Goal: Task Accomplishment & Management: Use online tool/utility

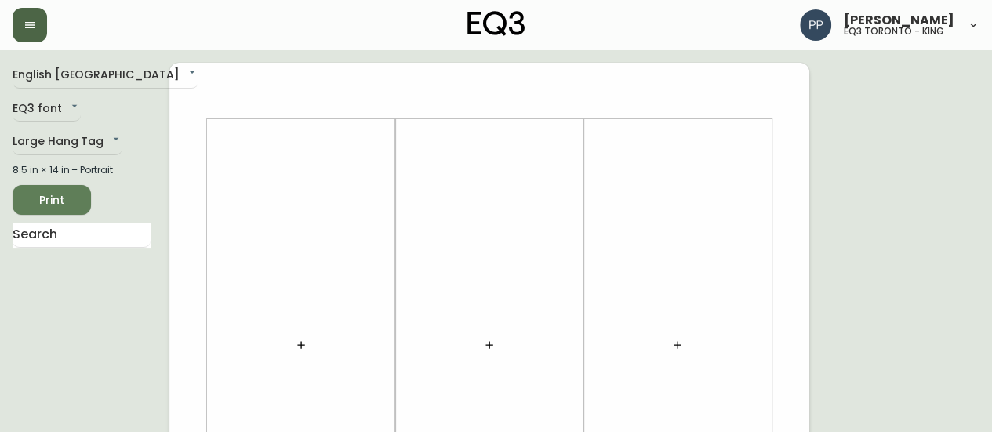
click at [16, 24] on button "button" at bounding box center [30, 25] width 35 height 35
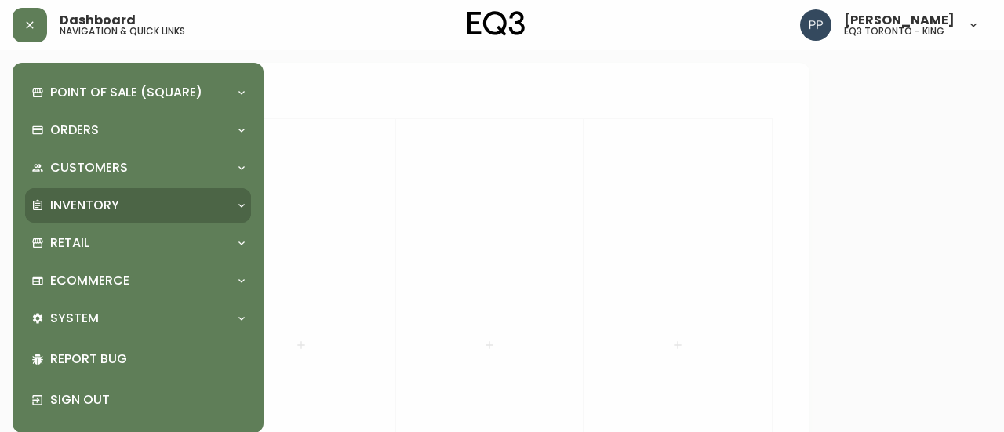
click at [126, 198] on div "Inventory" at bounding box center [130, 205] width 198 height 17
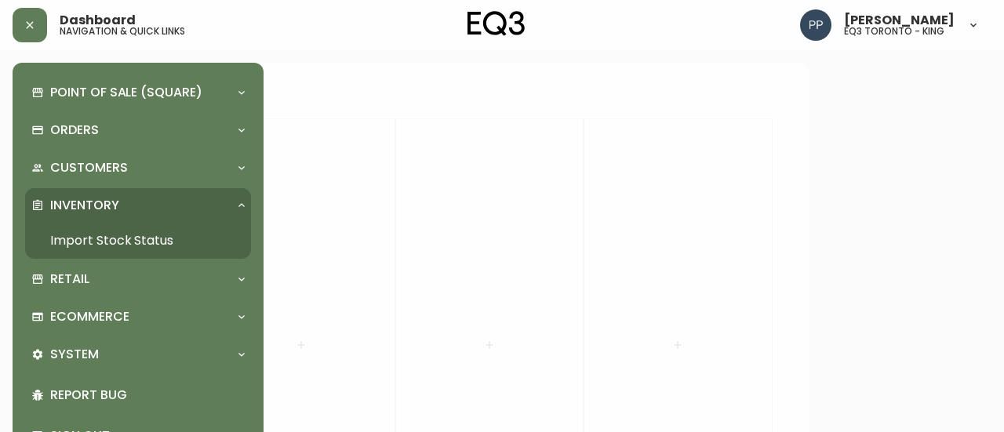
click at [110, 244] on link "Import Stock Status" at bounding box center [138, 241] width 226 height 36
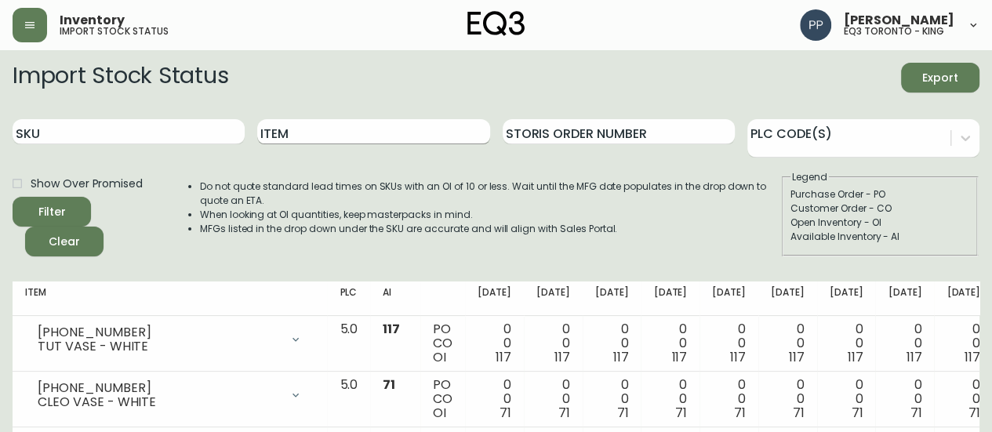
click at [404, 137] on input "Item" at bounding box center [373, 131] width 232 height 25
type input "a"
type input "tambour"
click at [13, 197] on button "Filter" at bounding box center [52, 212] width 78 height 30
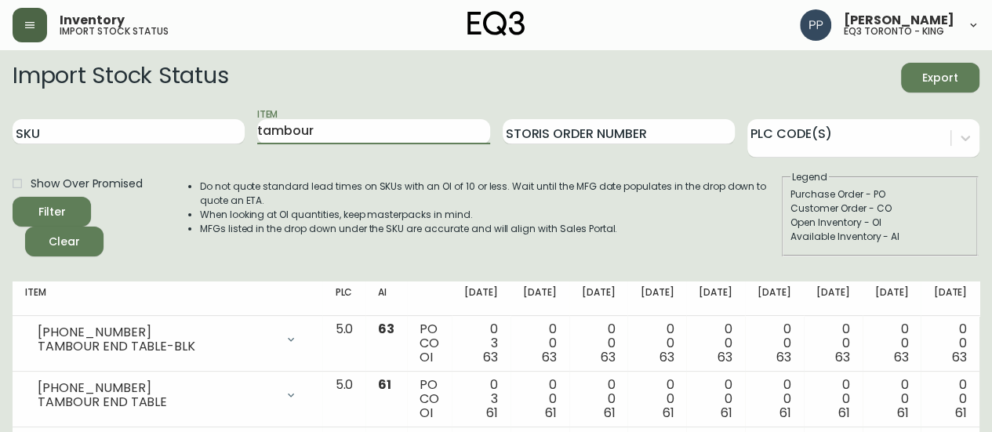
click at [24, 28] on icon "button" at bounding box center [30, 25] width 13 height 13
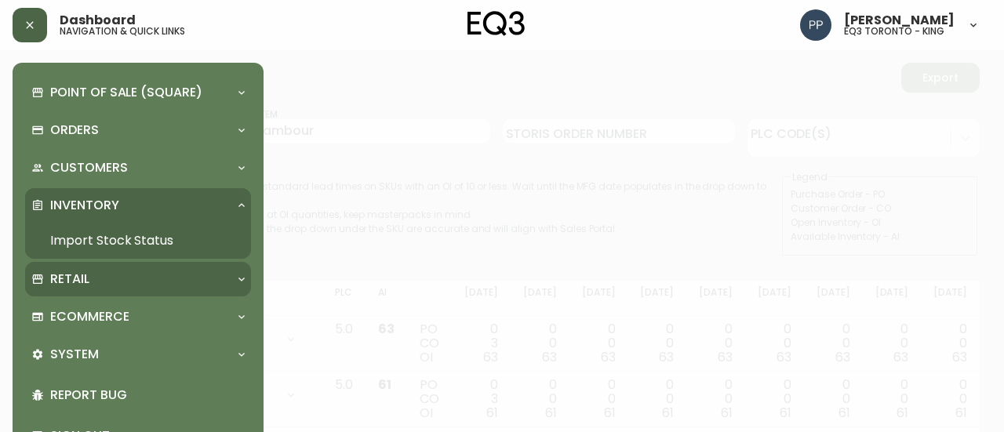
click at [72, 281] on p "Retail" at bounding box center [69, 279] width 39 height 17
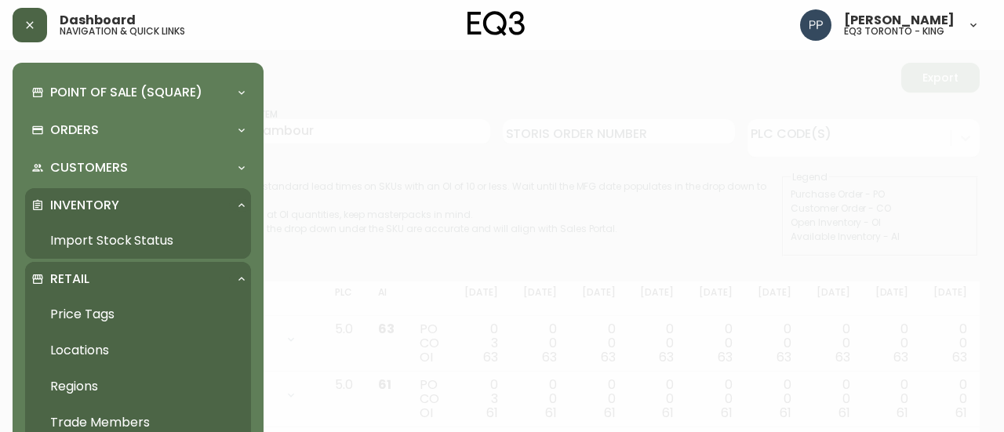
click at [83, 307] on link "Price Tags" at bounding box center [138, 315] width 226 height 36
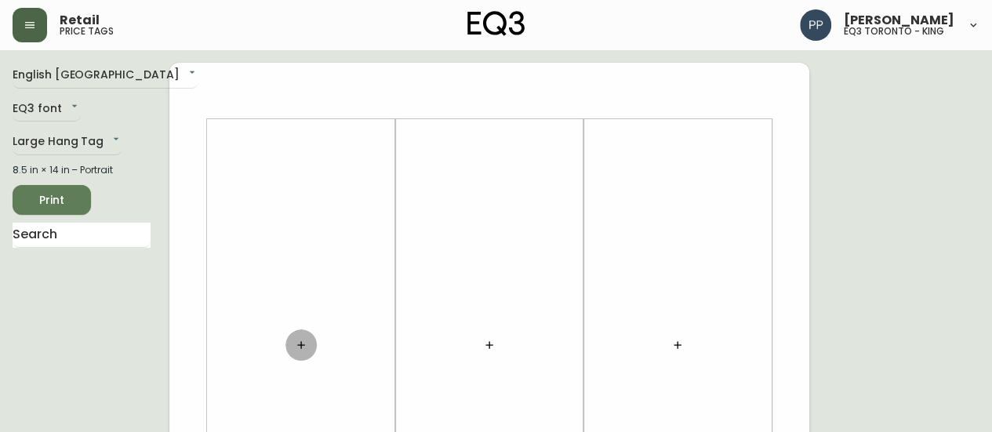
click at [304, 347] on icon "button" at bounding box center [301, 345] width 13 height 13
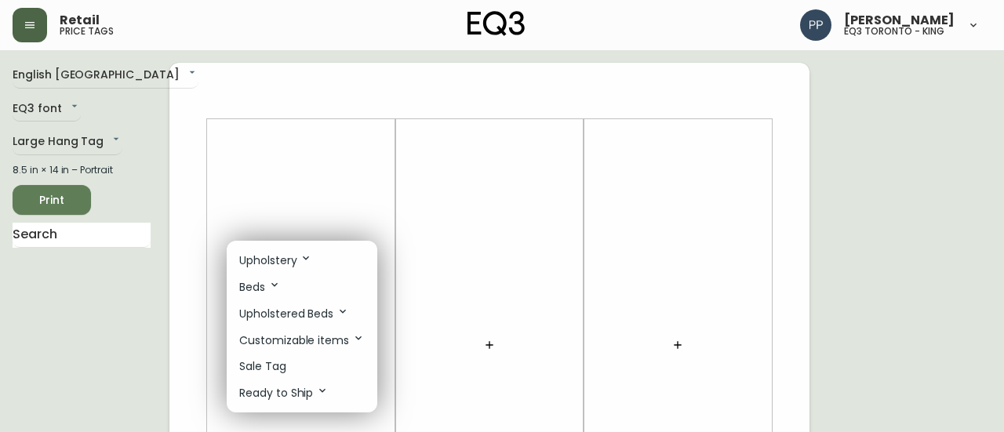
click at [435, 187] on div at bounding box center [502, 216] width 1004 height 432
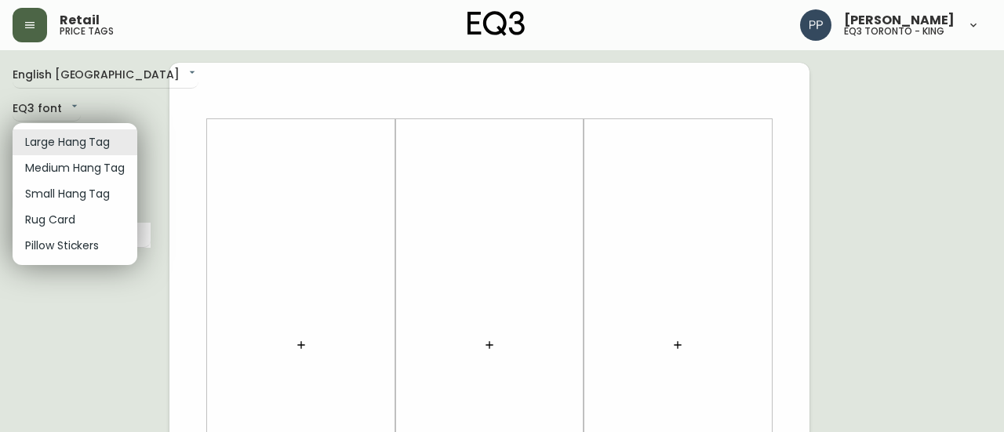
click at [229, 182] on div at bounding box center [502, 216] width 1004 height 432
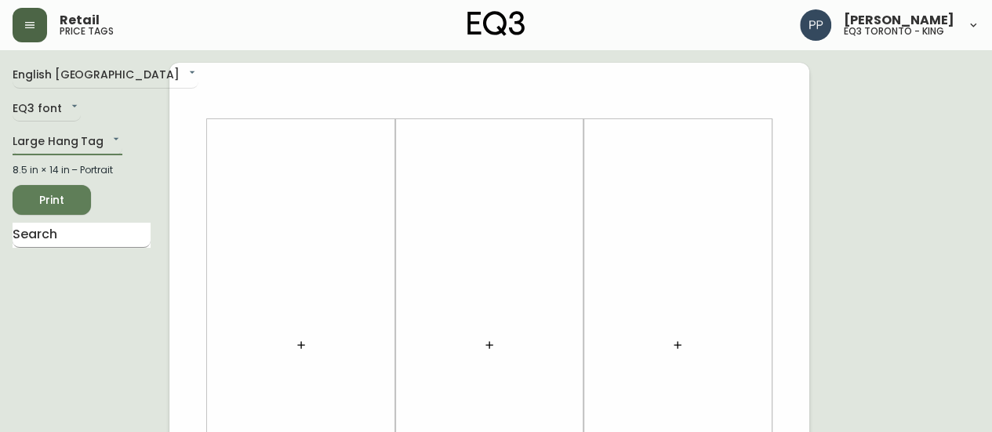
click at [120, 230] on input "text" at bounding box center [82, 235] width 138 height 25
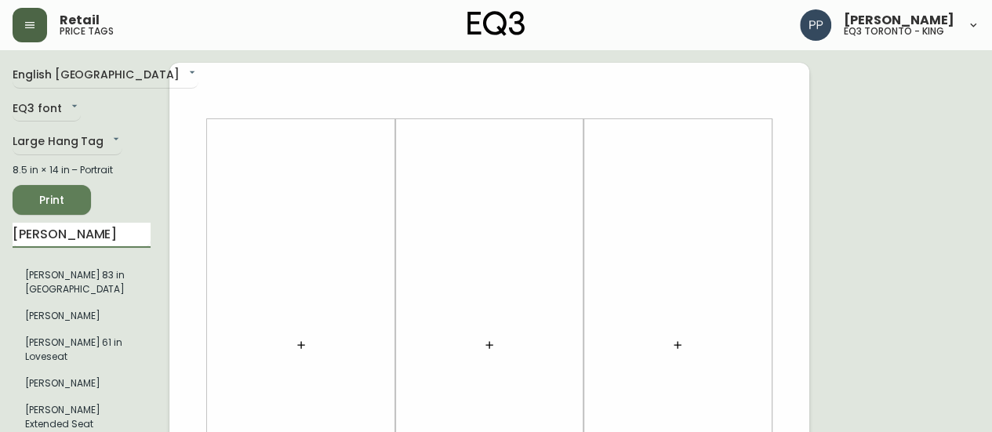
type input "joan"
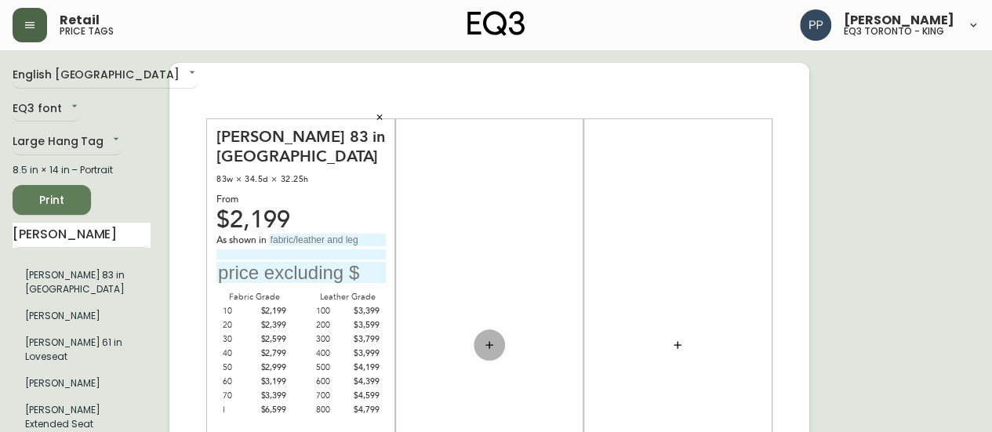
click at [495, 346] on icon "button" at bounding box center [489, 345] width 13 height 13
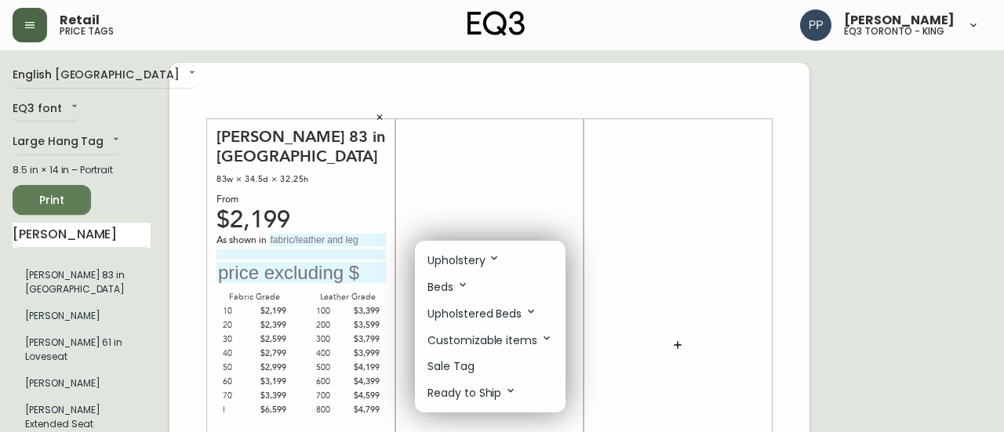
click at [474, 258] on p "Upholstery" at bounding box center [464, 260] width 73 height 17
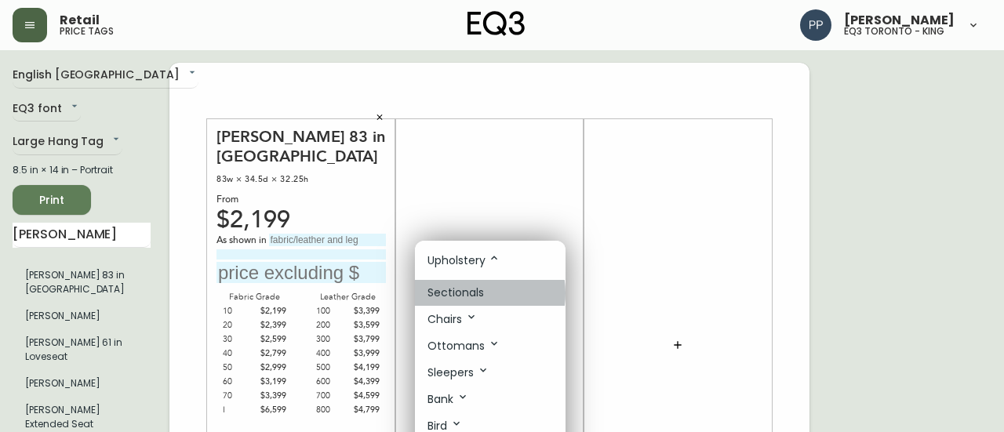
click at [474, 293] on p "Sectionals" at bounding box center [456, 293] width 56 height 16
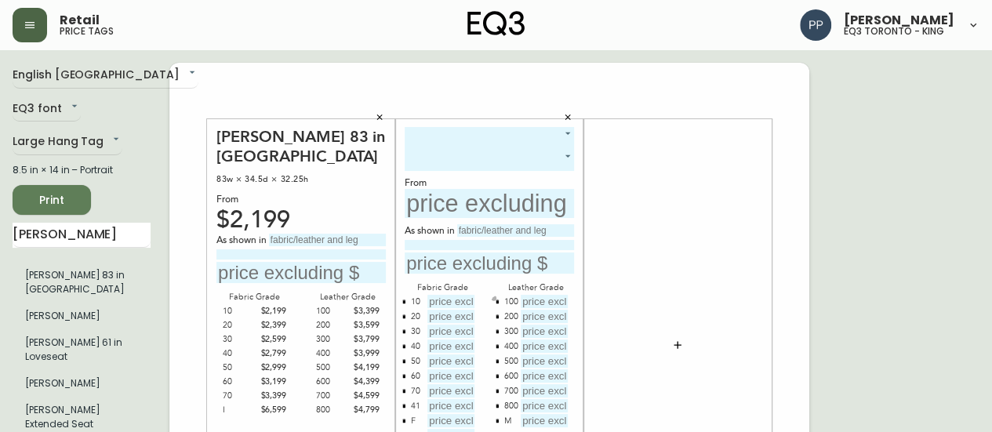
click at [498, 301] on icon "button" at bounding box center [497, 302] width 3 height 4
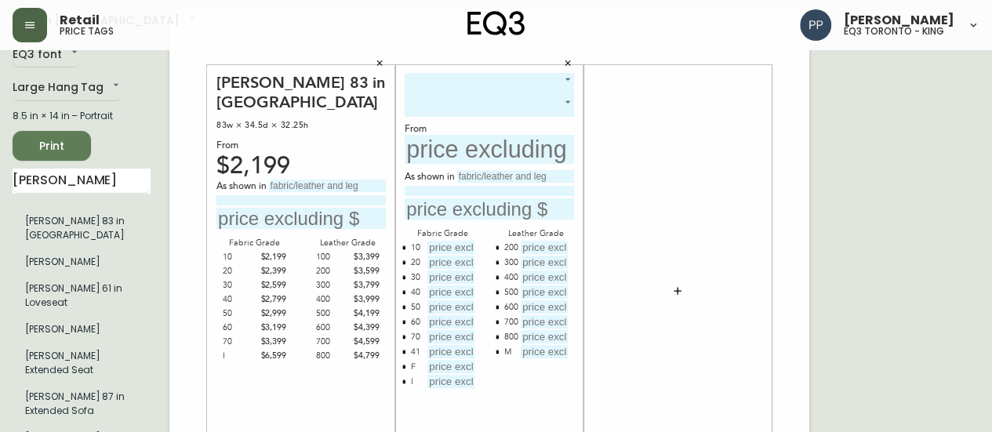
scroll to position [78, 0]
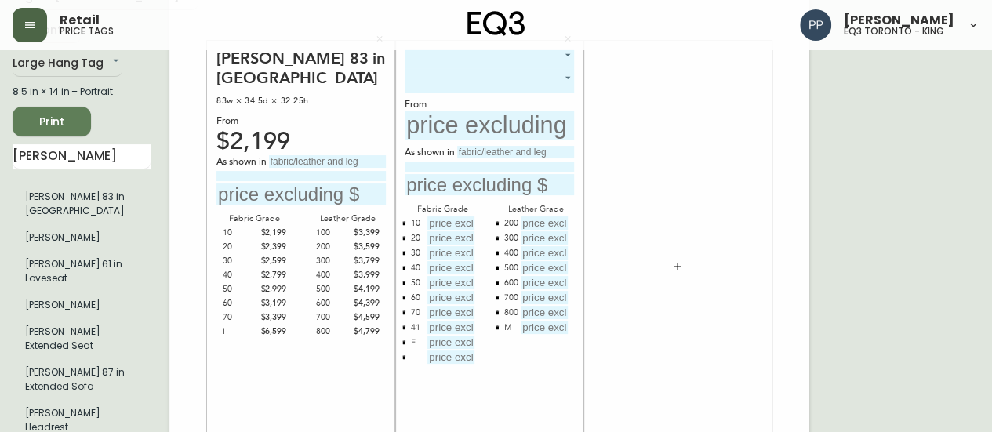
click at [698, 358] on div at bounding box center [677, 267] width 169 height 437
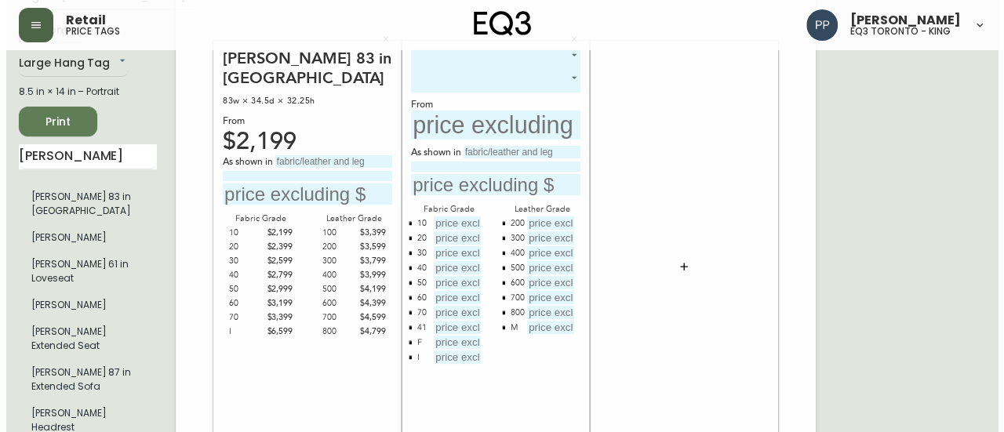
scroll to position [0, 0]
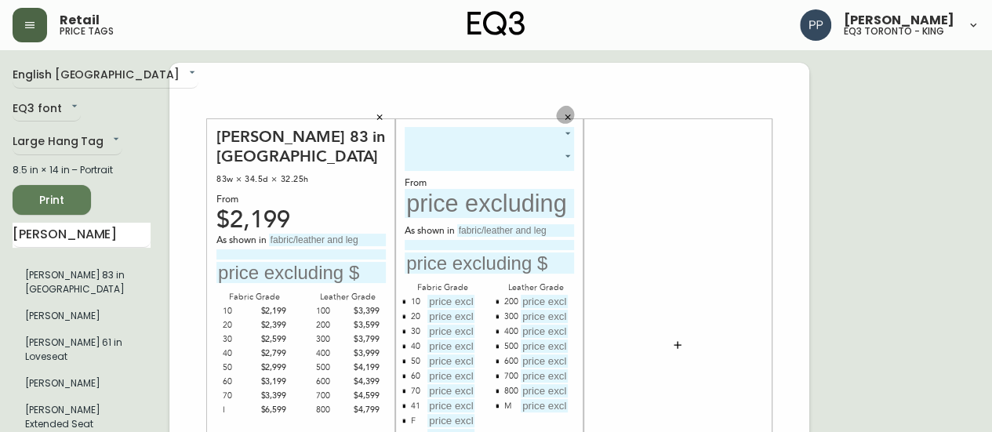
click at [566, 116] on icon "button" at bounding box center [568, 117] width 5 height 5
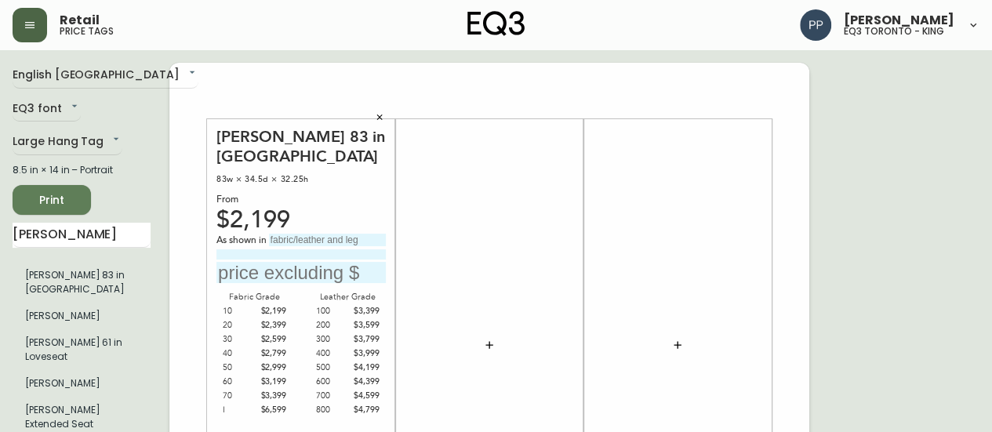
click at [385, 117] on button "button" at bounding box center [380, 118] width 24 height 24
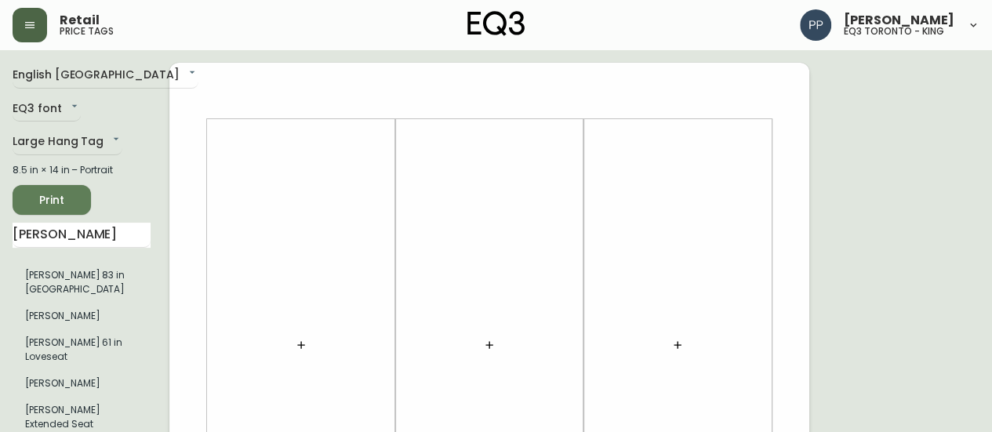
click at [17, 21] on button "button" at bounding box center [30, 25] width 35 height 35
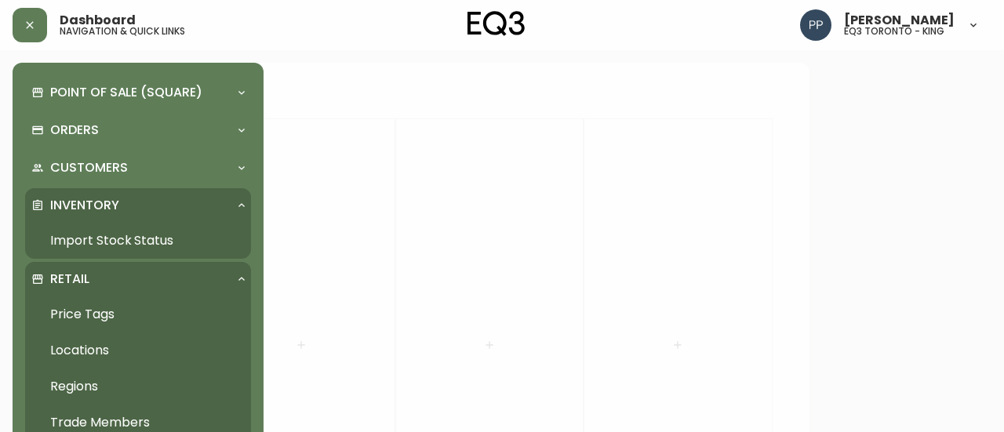
click at [126, 239] on link "Import Stock Status" at bounding box center [138, 241] width 226 height 36
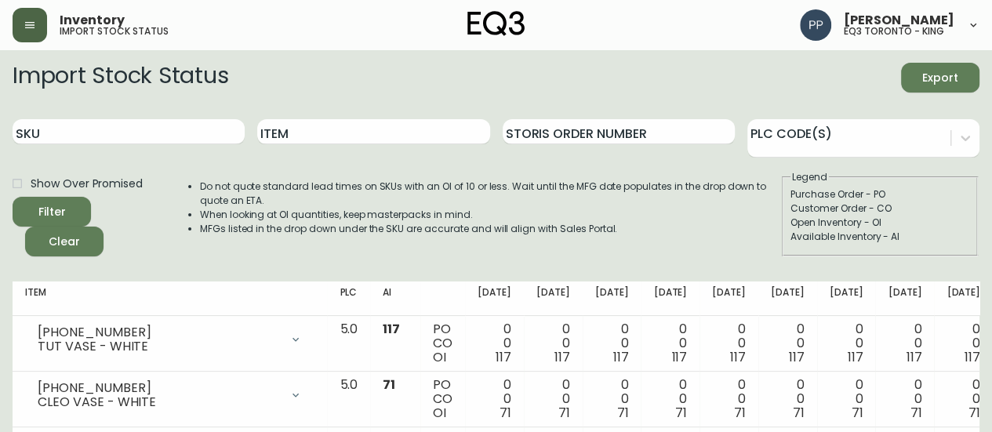
click at [16, 24] on button "button" at bounding box center [30, 25] width 35 height 35
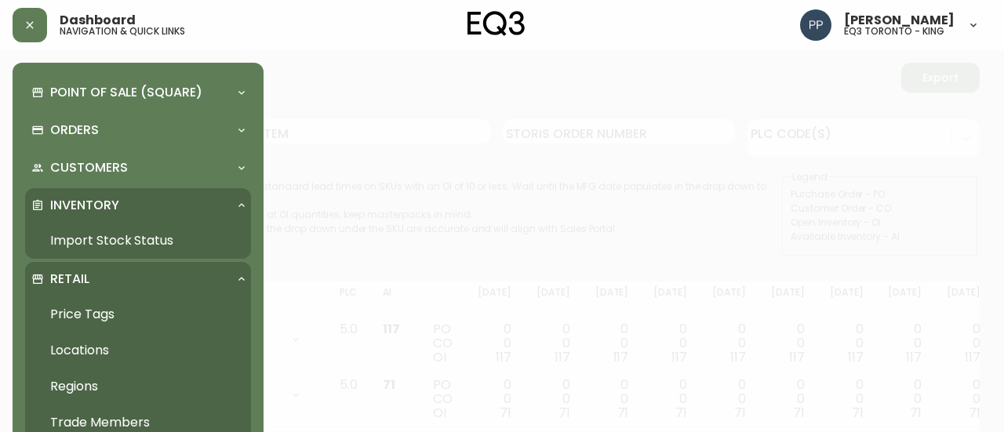
click at [101, 239] on link "Import Stock Status" at bounding box center [138, 241] width 226 height 36
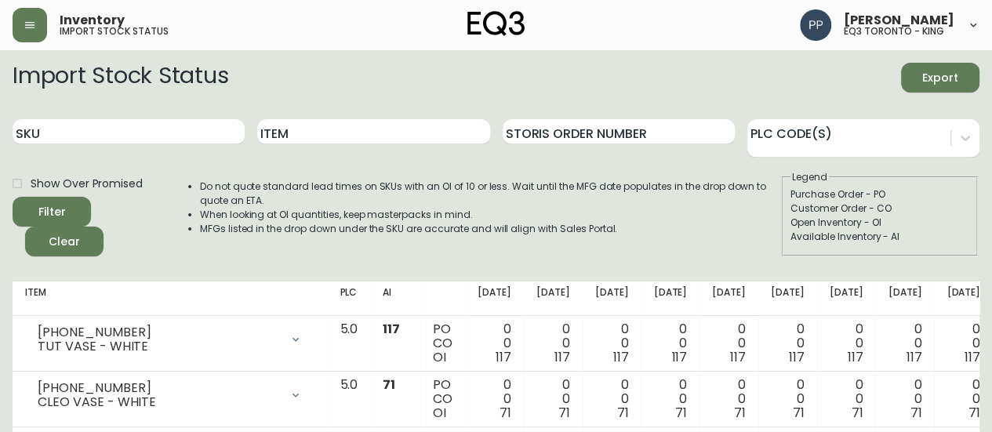
click at [35, 25] on icon "button" at bounding box center [29, 25] width 9 height 6
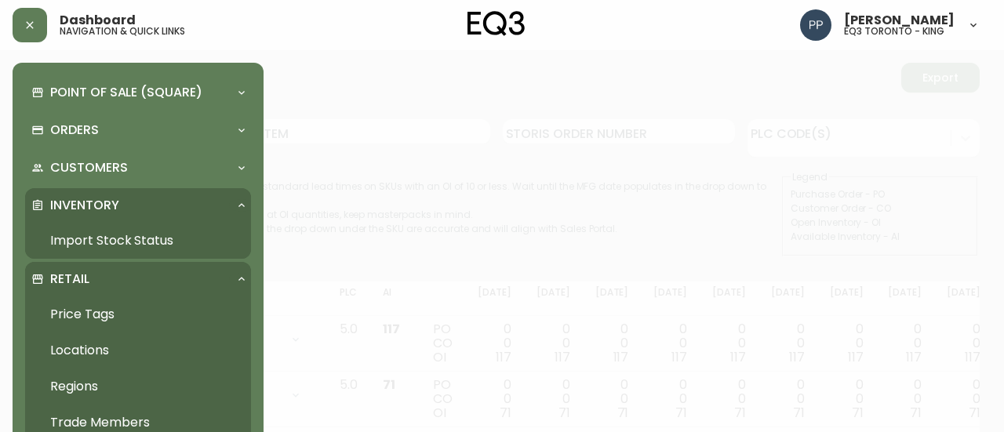
click at [96, 308] on link "Price Tags" at bounding box center [138, 315] width 226 height 36
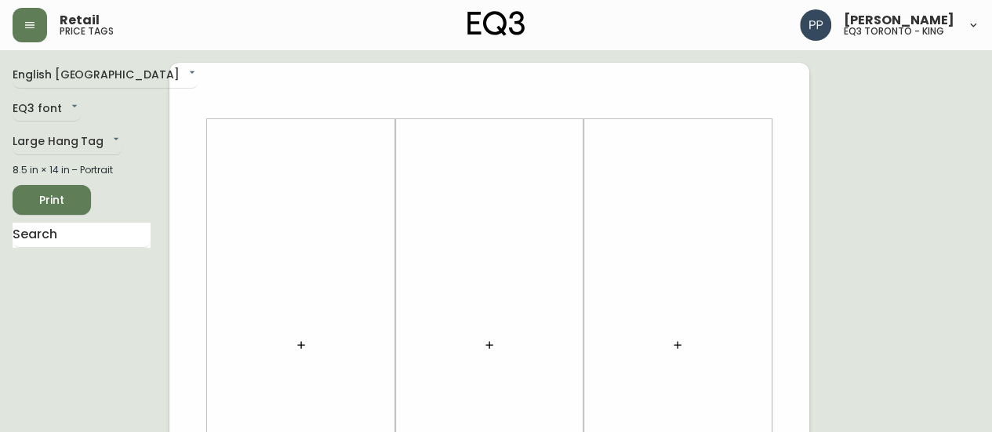
click at [295, 342] on button "button" at bounding box center [301, 344] width 31 height 31
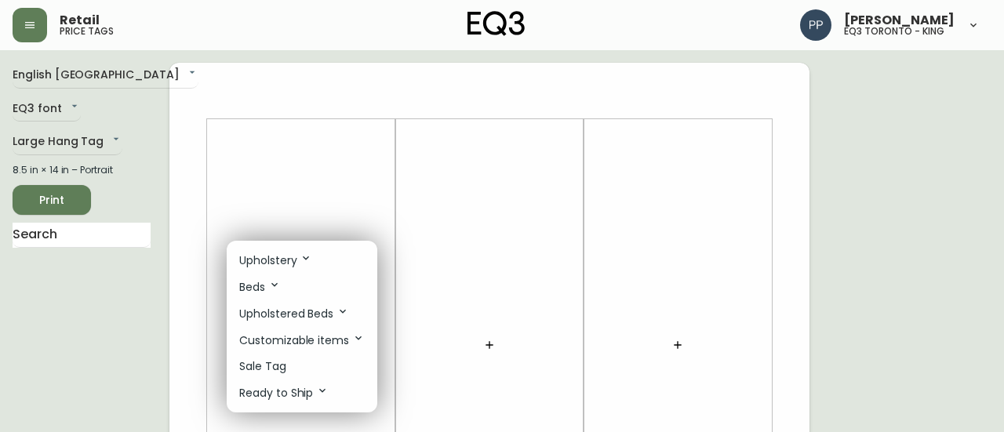
click at [294, 264] on p "Upholstery" at bounding box center [275, 260] width 73 height 17
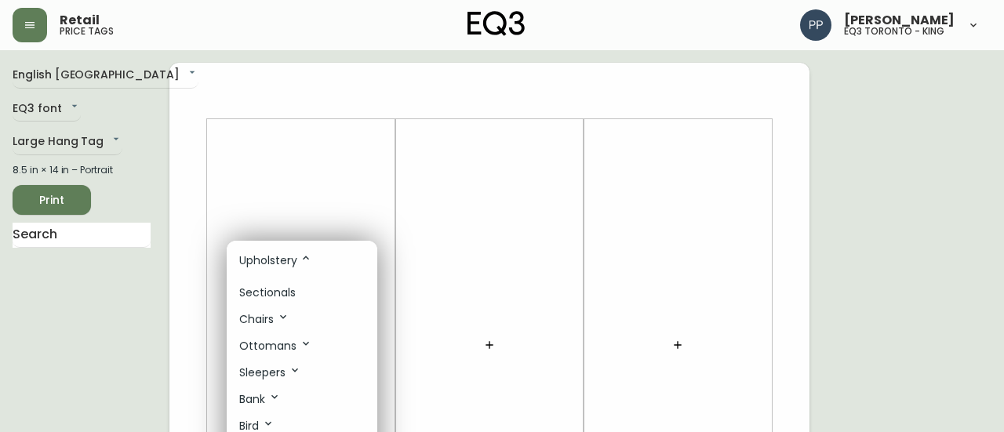
click at [281, 288] on p "Sectionals" at bounding box center [267, 293] width 56 height 16
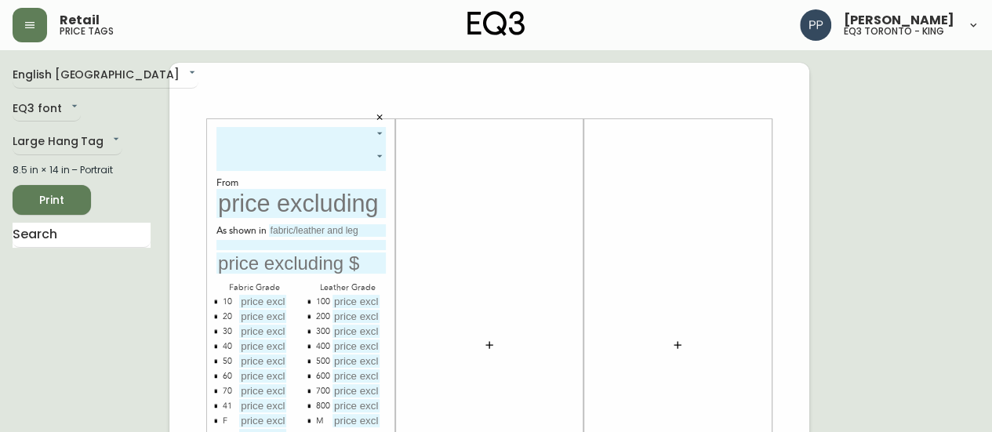
scroll to position [78, 0]
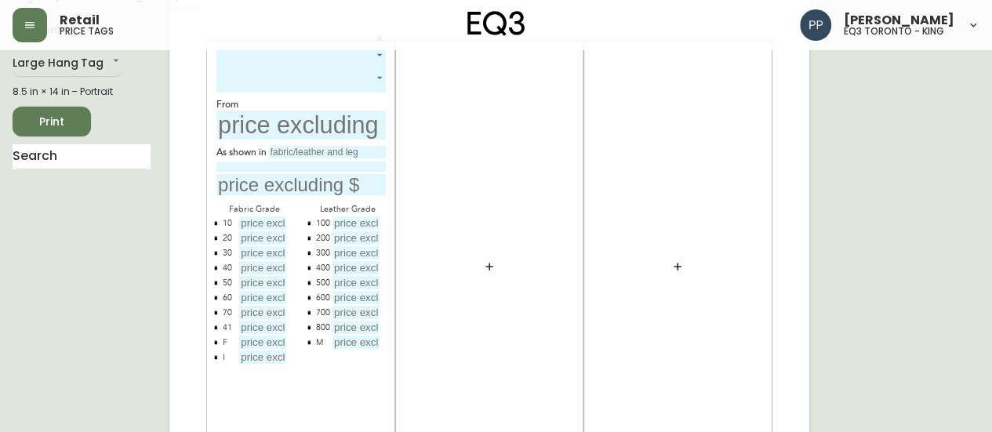
click at [311, 268] on icon "button" at bounding box center [309, 267] width 5 height 5
click at [105, 156] on input "text" at bounding box center [82, 156] width 138 height 25
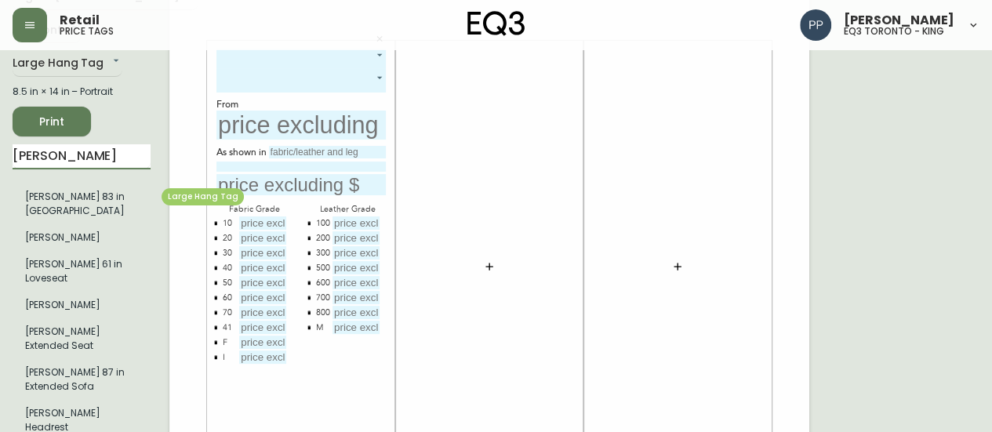
type input "joan"
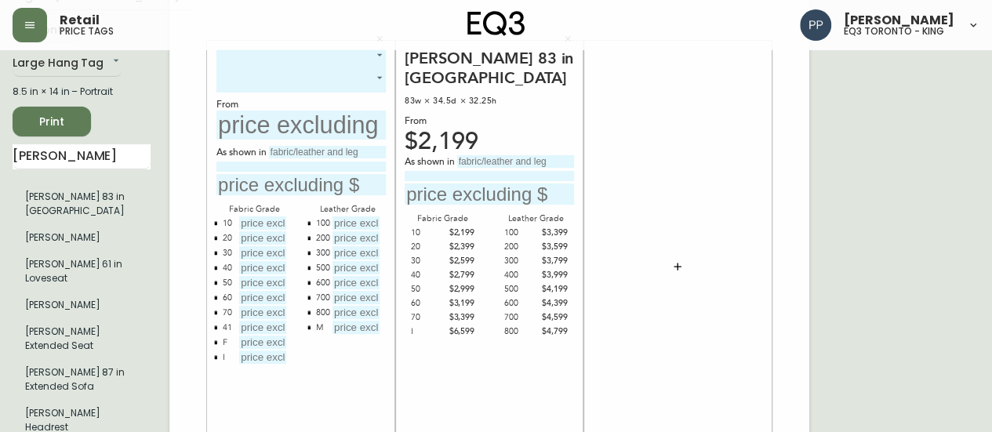
click at [515, 268] on div "400" at bounding box center [520, 275] width 32 height 14
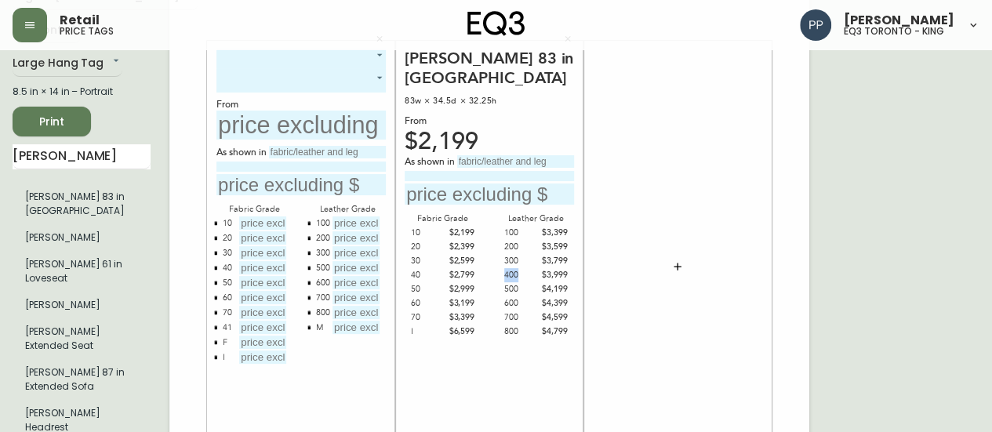
click at [515, 268] on div "400" at bounding box center [520, 275] width 32 height 14
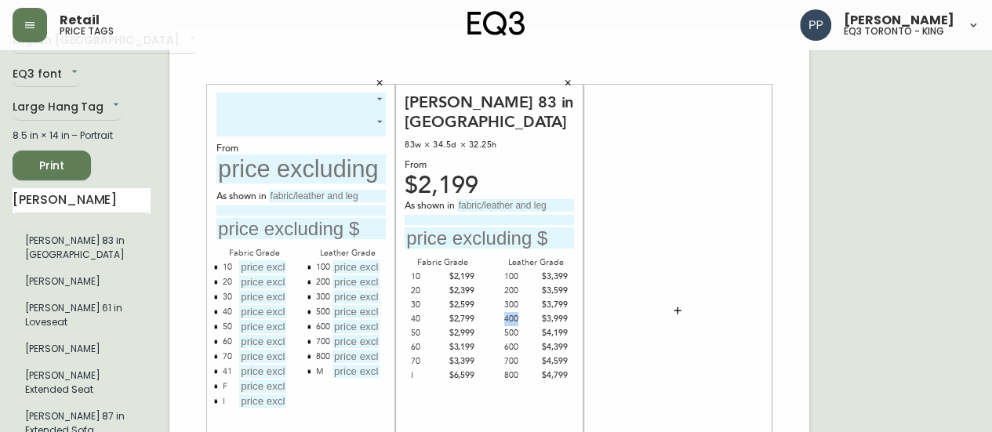
scroll to position [0, 0]
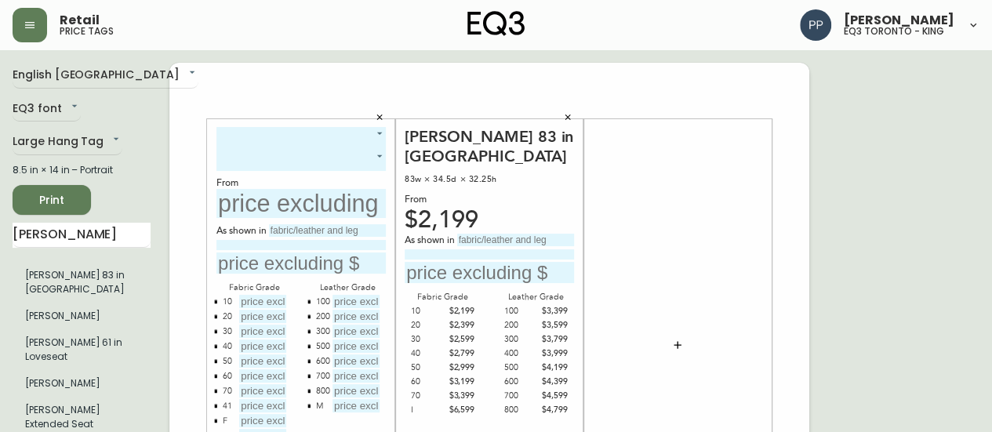
click at [524, 262] on input "text" at bounding box center [489, 272] width 169 height 21
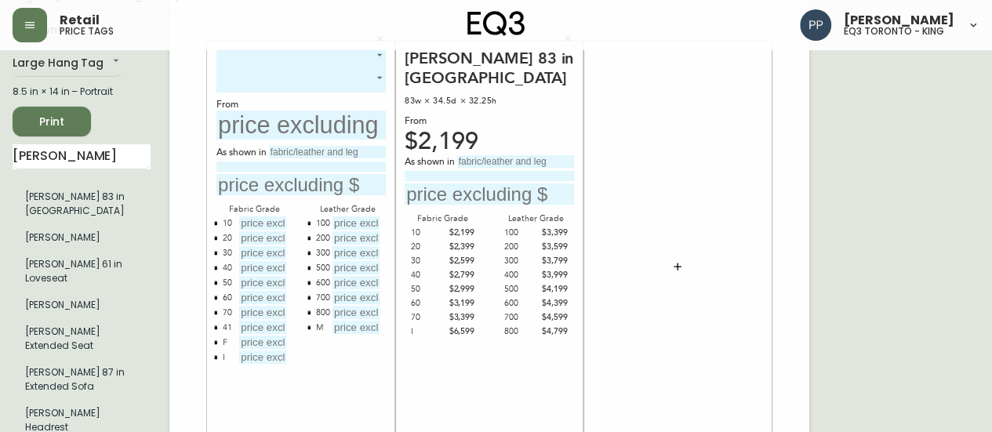
click at [565, 268] on div "$3,999" at bounding box center [552, 275] width 32 height 14
drag, startPoint x: 570, startPoint y: 253, endPoint x: 498, endPoint y: 250, distance: 71.4
click at [498, 268] on div "400 $3,999" at bounding box center [536, 275] width 76 height 14
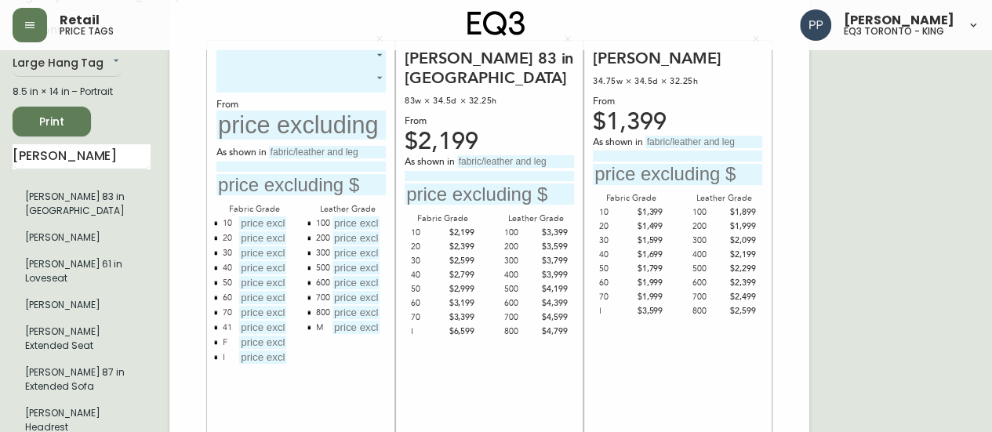
click at [695, 252] on div "400" at bounding box center [709, 255] width 32 height 14
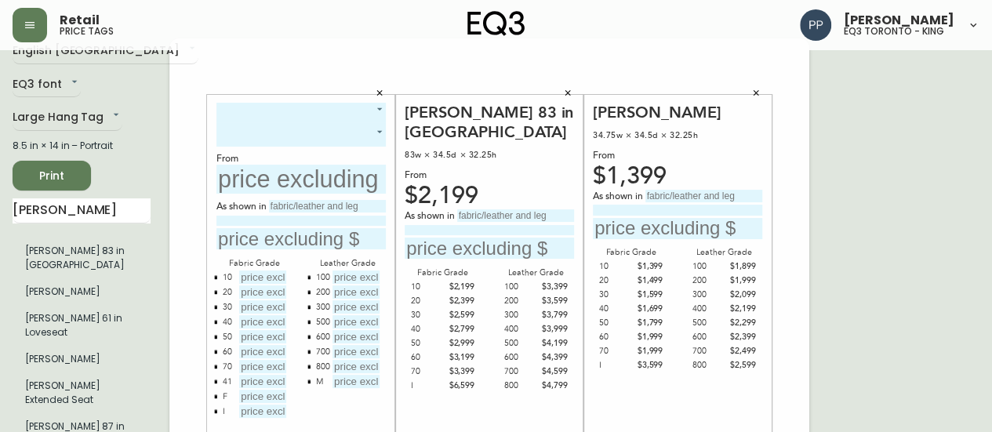
scroll to position [0, 0]
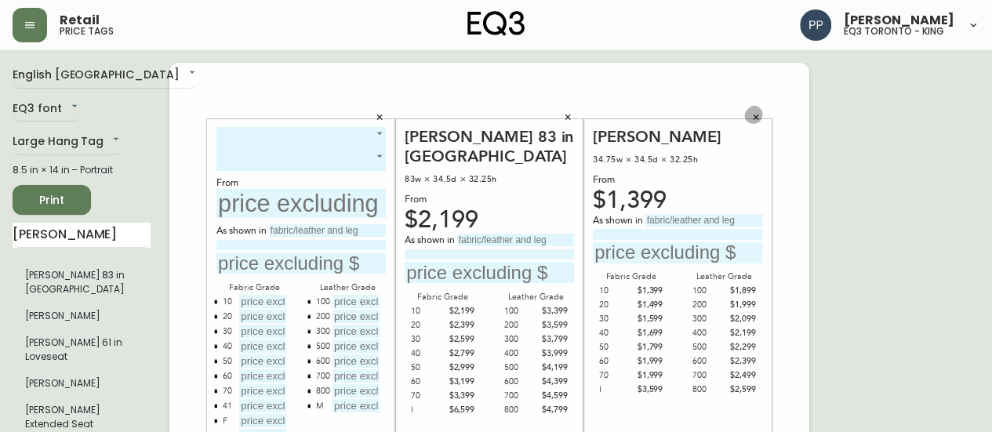
click at [756, 122] on icon "button" at bounding box center [756, 117] width 9 height 9
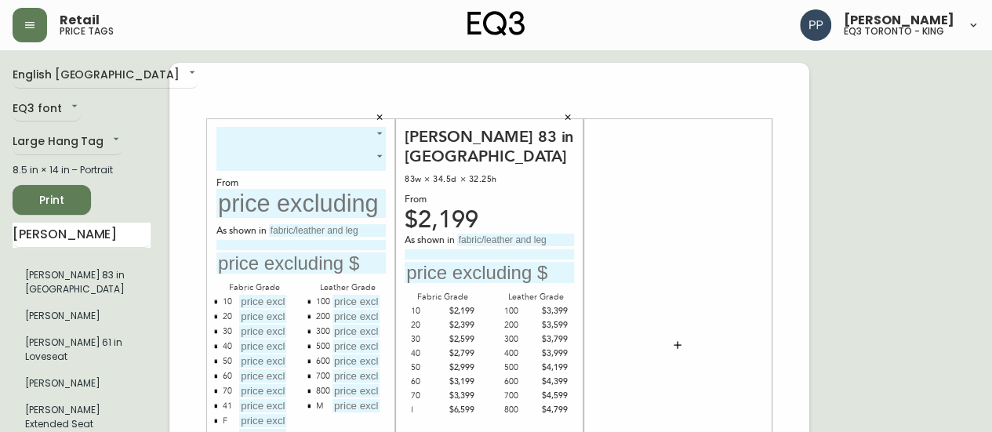
click at [570, 120] on icon "button" at bounding box center [567, 117] width 9 height 9
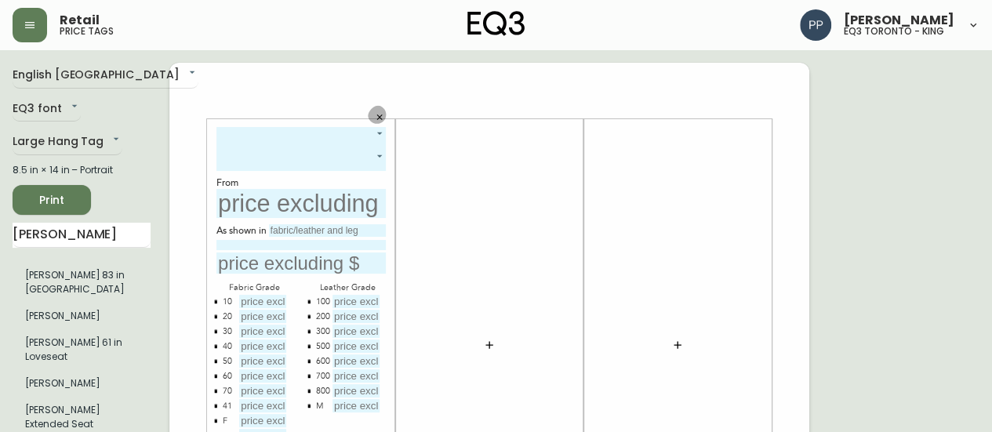
click at [384, 114] on button "button" at bounding box center [380, 118] width 24 height 24
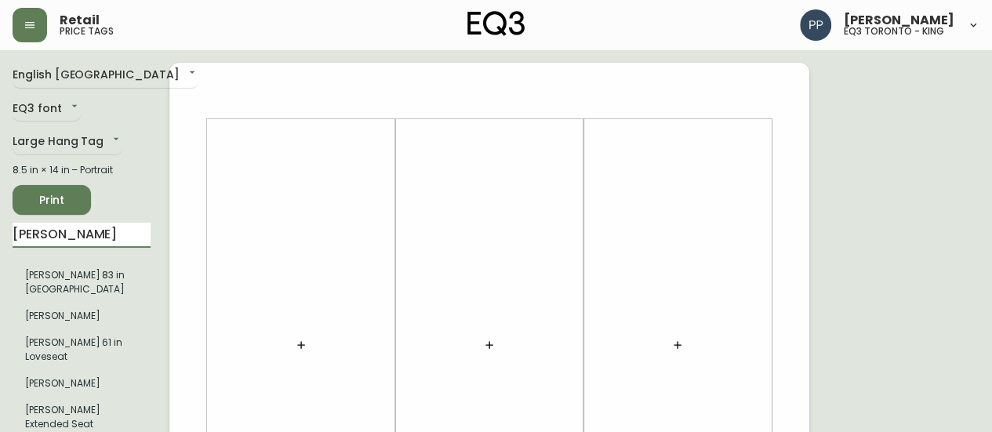
drag, startPoint x: 53, startPoint y: 238, endPoint x: 0, endPoint y: 280, distance: 68.1
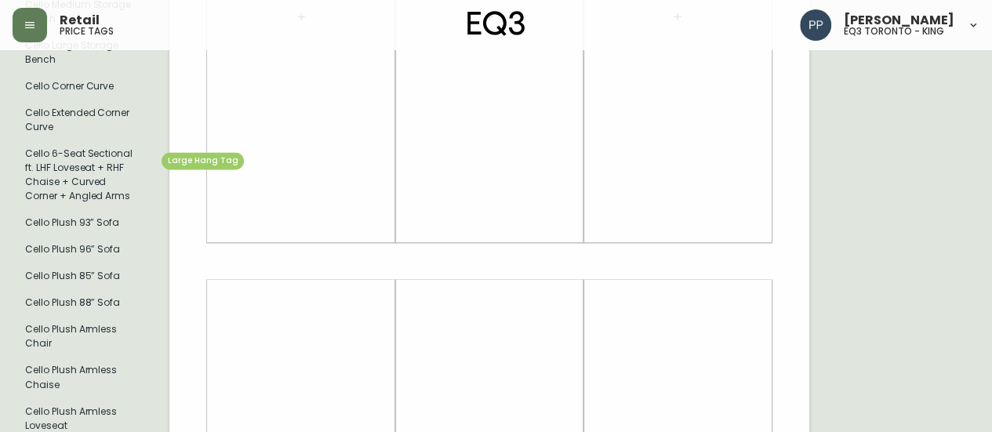
scroll to position [1134, 0]
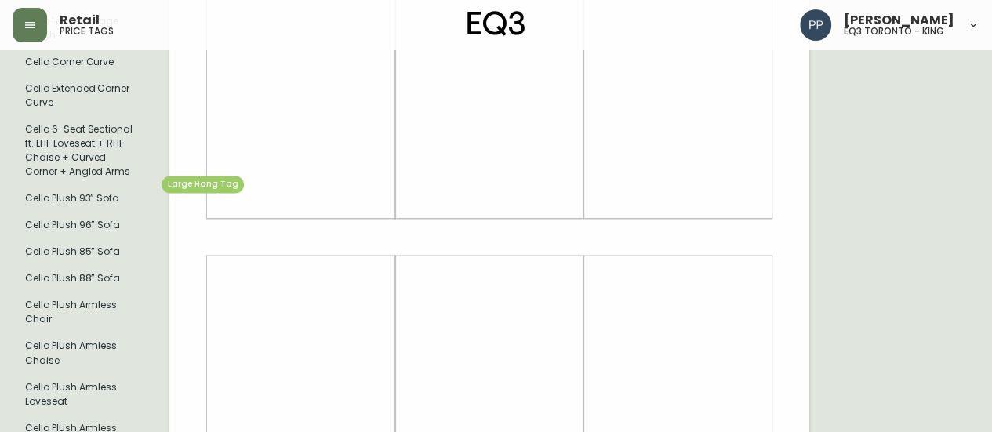
type input "cello"
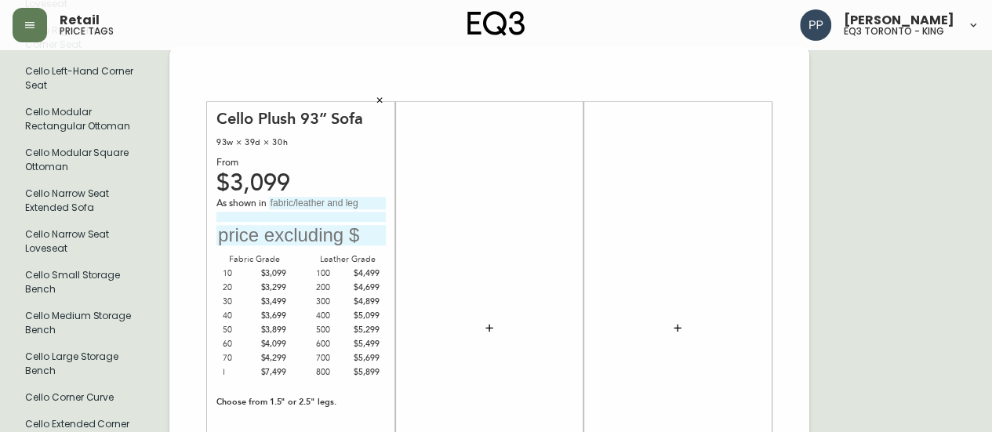
scroll to position [821, 0]
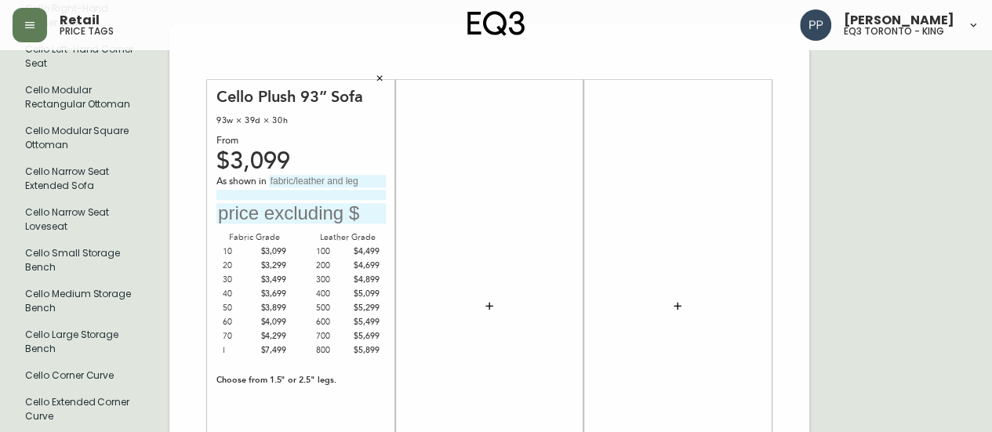
click at [326, 273] on div "300" at bounding box center [332, 280] width 32 height 14
click at [489, 302] on icon "button" at bounding box center [489, 305] width 7 height 7
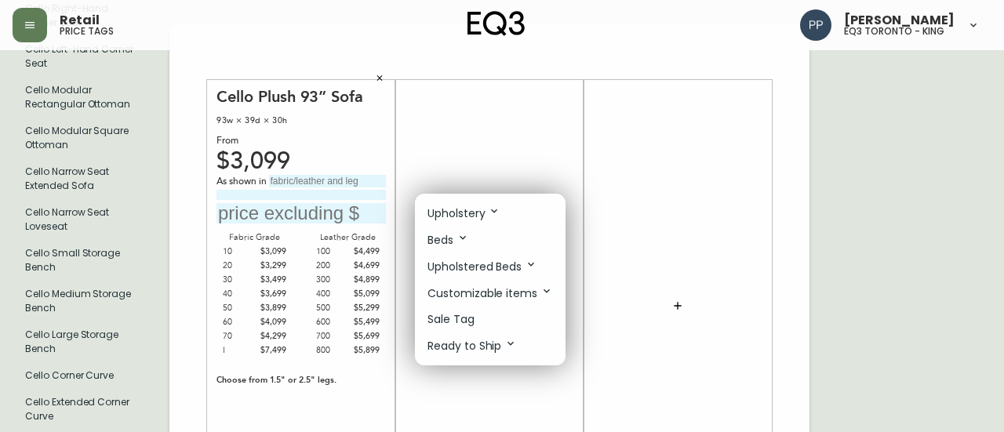
click at [468, 213] on p "Upholstery" at bounding box center [464, 213] width 73 height 17
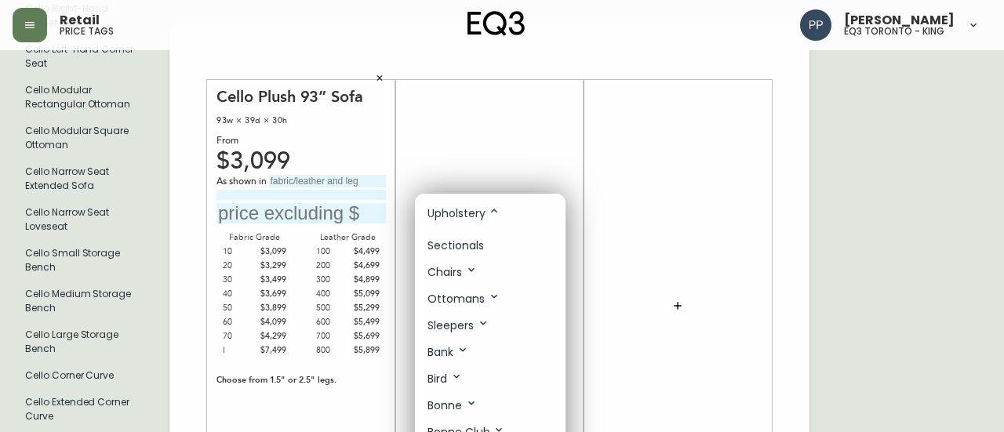
click at [457, 240] on p "Sectionals" at bounding box center [456, 246] width 56 height 16
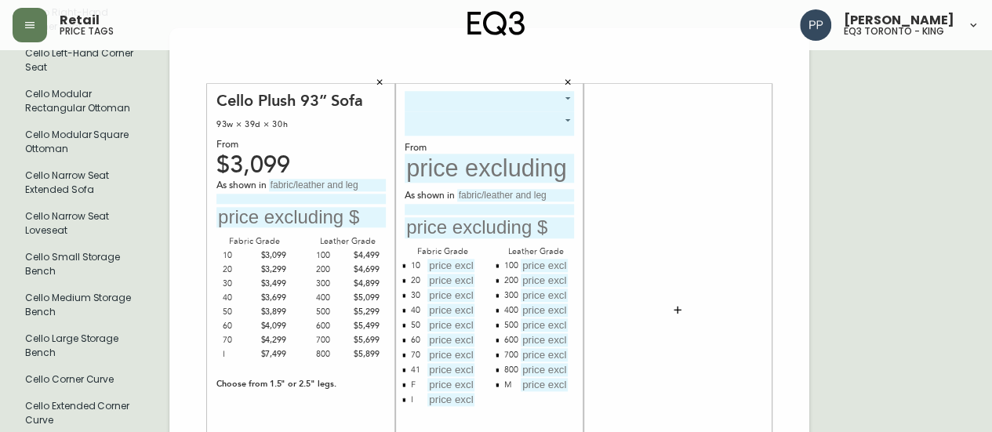
scroll to position [784, 0]
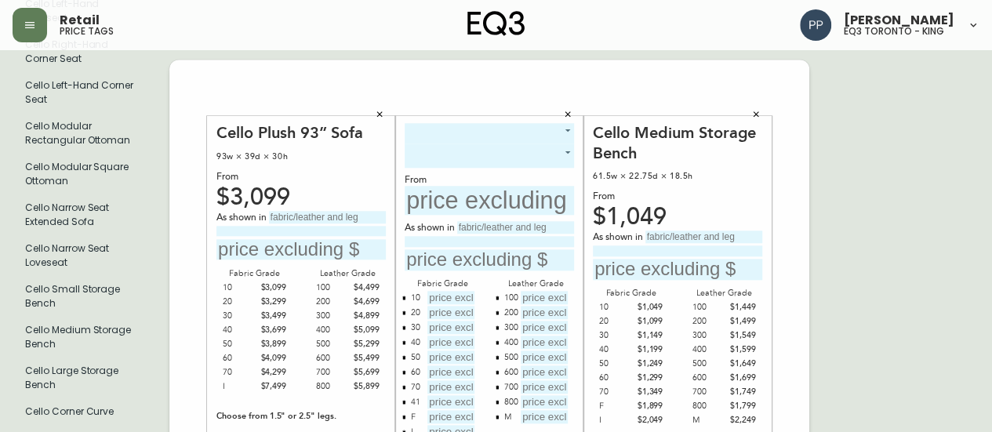
click at [697, 343] on div "400" at bounding box center [709, 350] width 32 height 14
drag, startPoint x: 706, startPoint y: 339, endPoint x: 720, endPoint y: 337, distance: 14.3
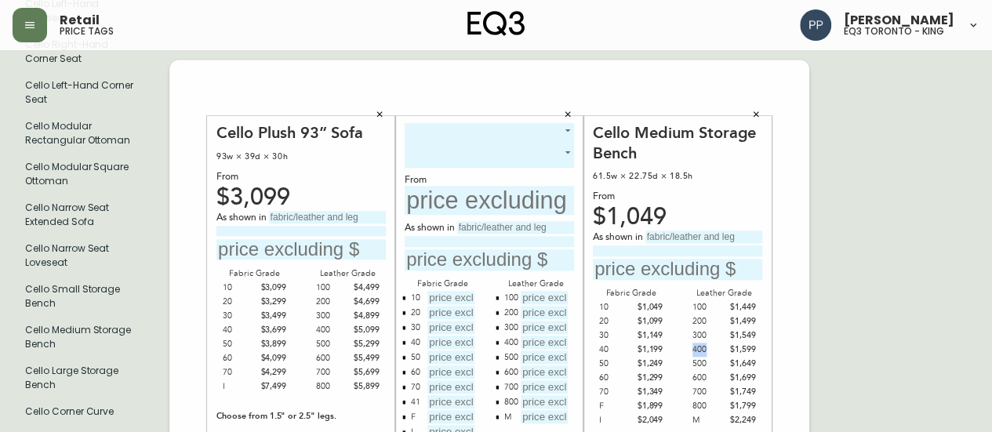
click at [708, 343] on div "400" at bounding box center [709, 350] width 32 height 14
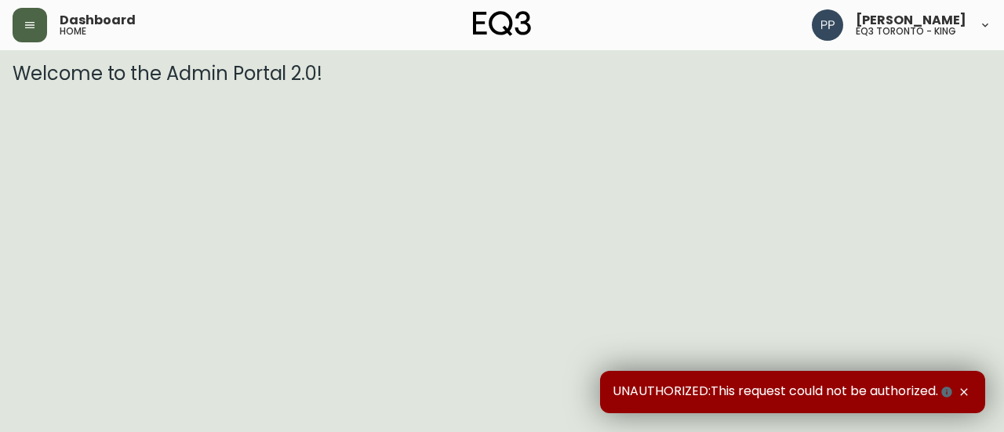
click at [38, 28] on button "button" at bounding box center [30, 25] width 35 height 35
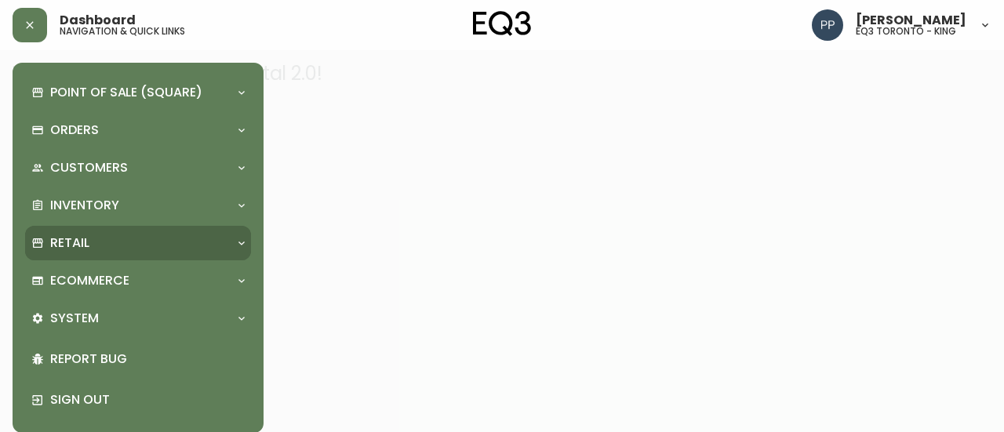
click at [78, 235] on p "Retail" at bounding box center [69, 243] width 39 height 17
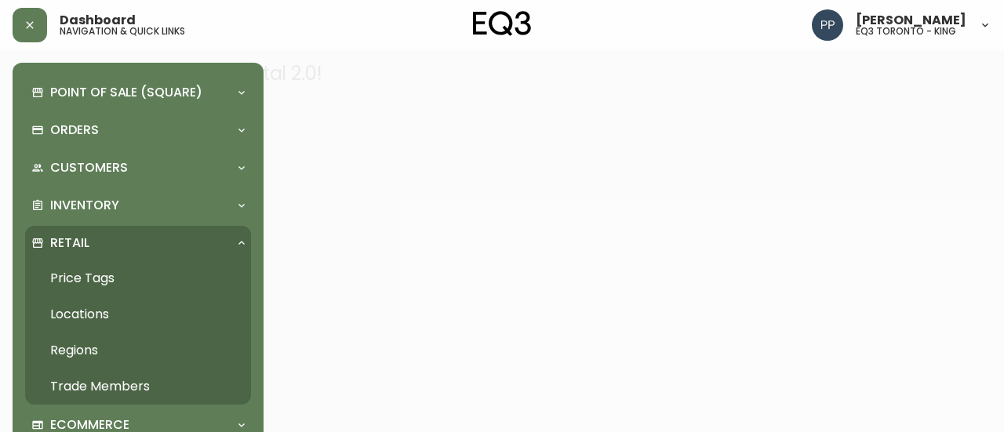
click at [86, 276] on link "Price Tags" at bounding box center [138, 278] width 226 height 36
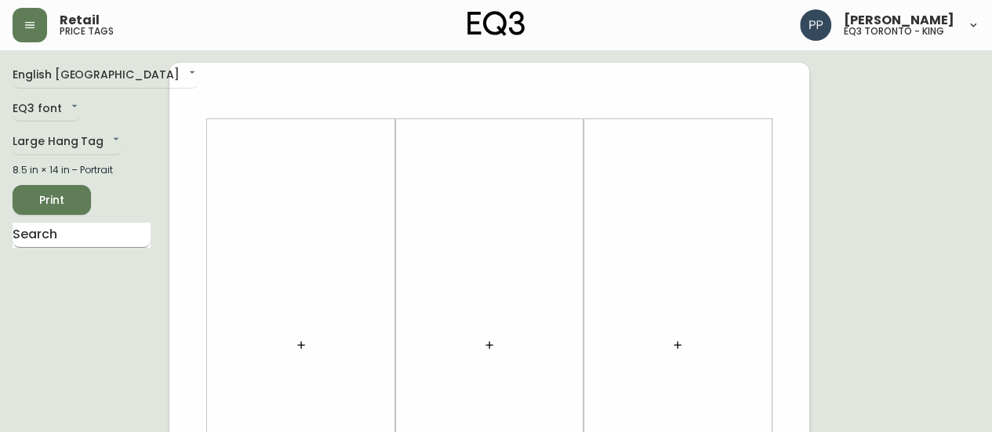
click at [121, 237] on input "text" at bounding box center [82, 235] width 138 height 25
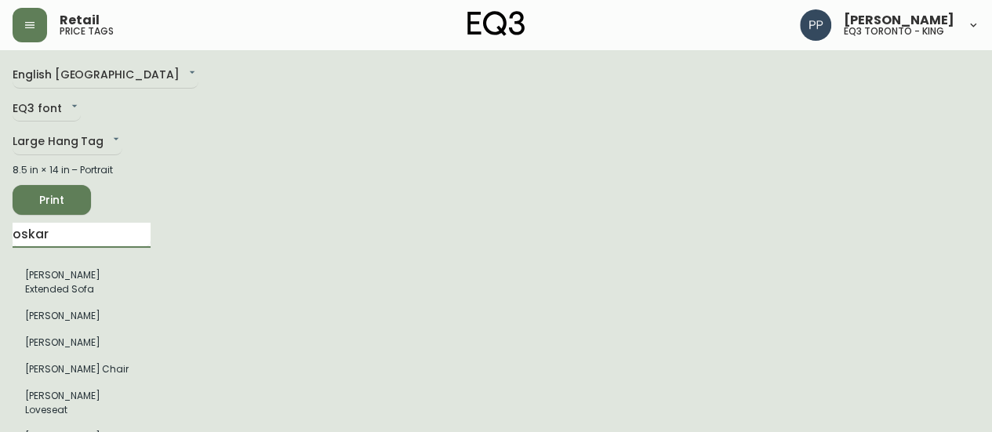
type input "oskar"
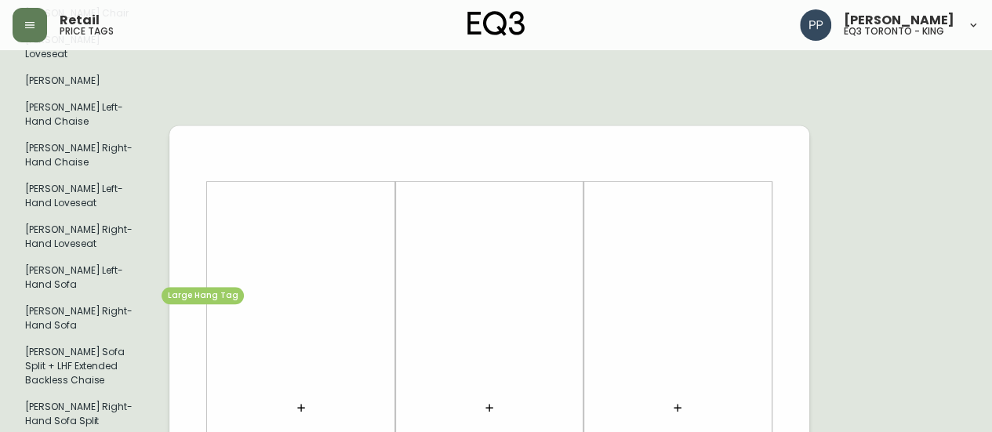
scroll to position [384, 0]
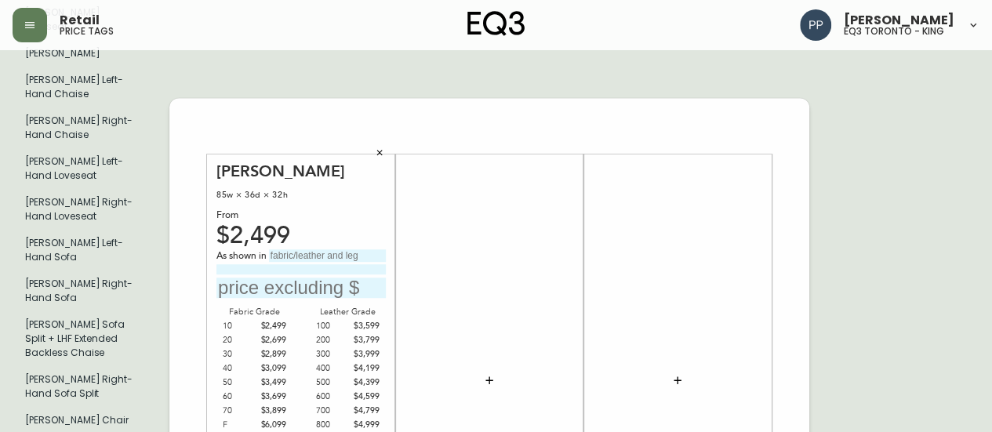
click at [495, 365] on button "button" at bounding box center [489, 380] width 31 height 31
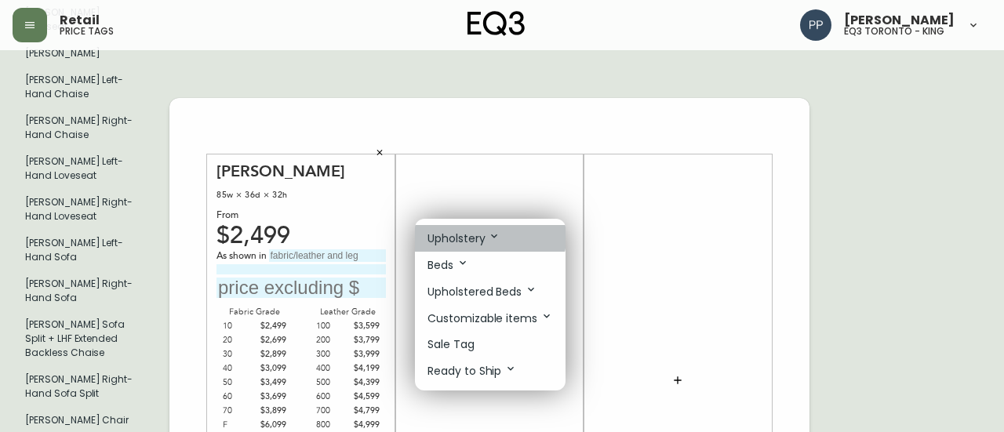
click at [484, 237] on p "Upholstery" at bounding box center [464, 238] width 73 height 17
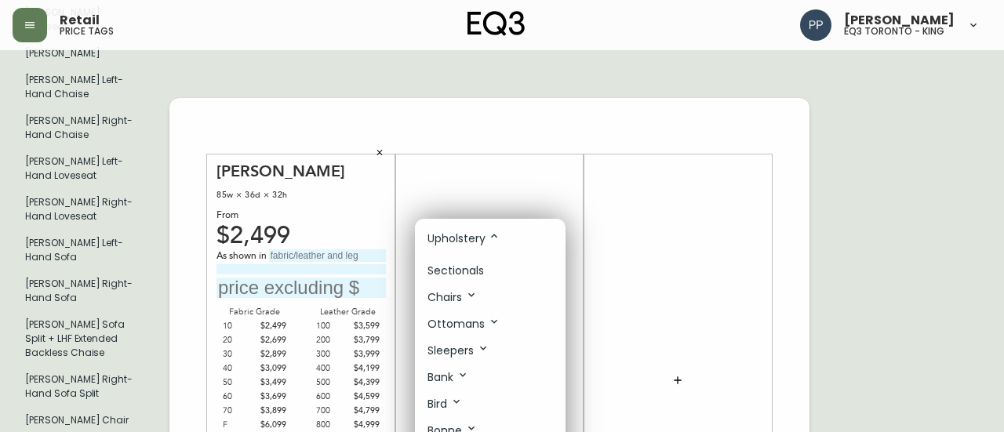
click at [471, 271] on p "Sectionals" at bounding box center [456, 271] width 56 height 16
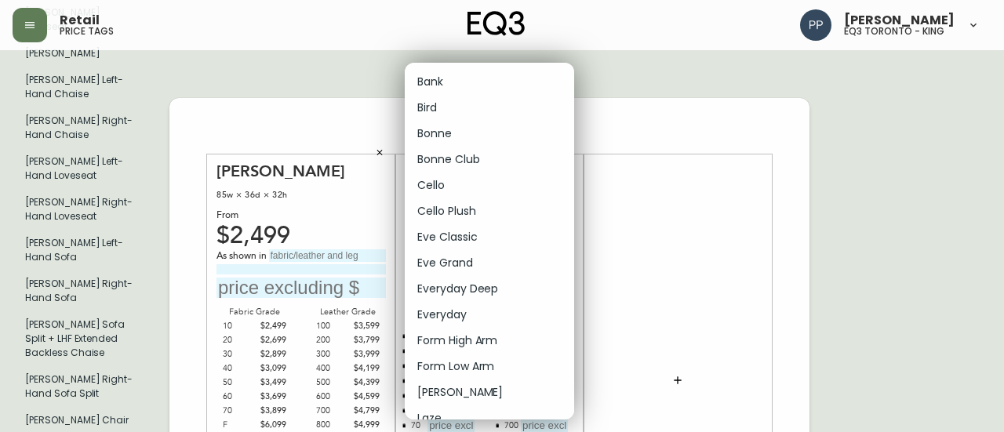
click at [703, 180] on div at bounding box center [502, 216] width 1004 height 432
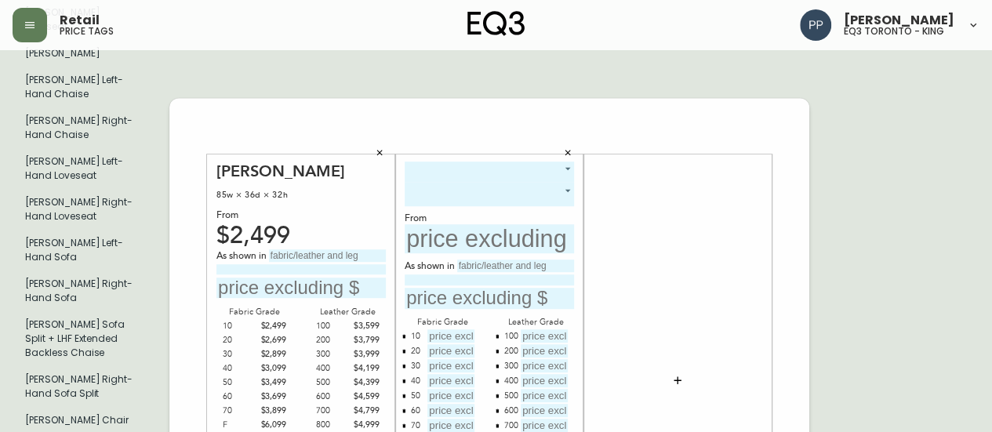
click at [571, 140] on button "button" at bounding box center [568, 152] width 24 height 24
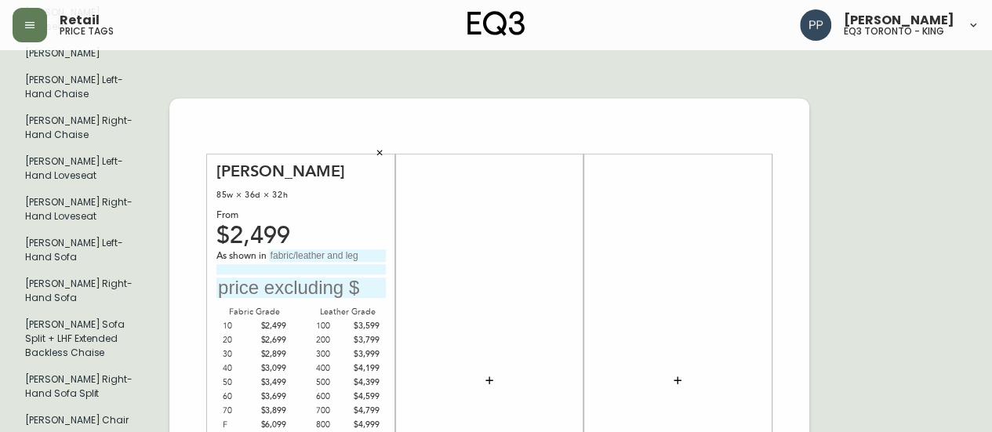
click at [377, 147] on icon "button" at bounding box center [379, 151] width 9 height 9
